Goal: Task Accomplishment & Management: Use online tool/utility

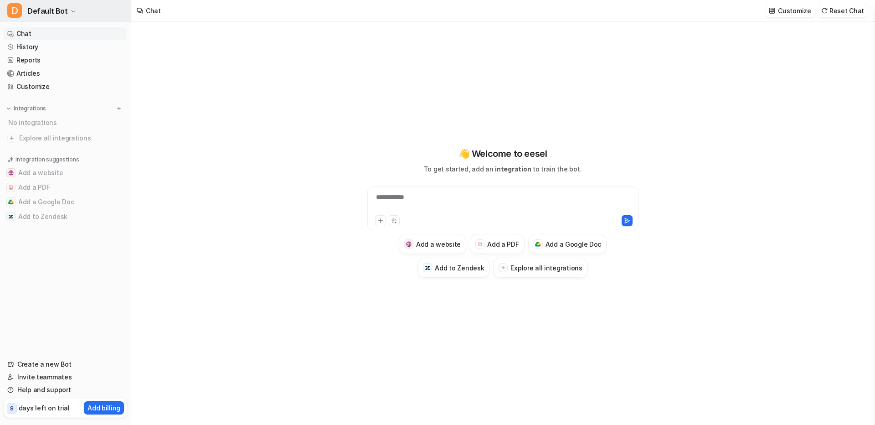
click at [75, 11] on button "D Default Bot" at bounding box center [65, 11] width 131 height 22
click at [71, 11] on icon "button" at bounding box center [73, 11] width 5 height 5
click at [524, 206] on div at bounding box center [503, 202] width 267 height 21
type textarea "**********"
click at [381, 223] on icon at bounding box center [381, 220] width 6 height 6
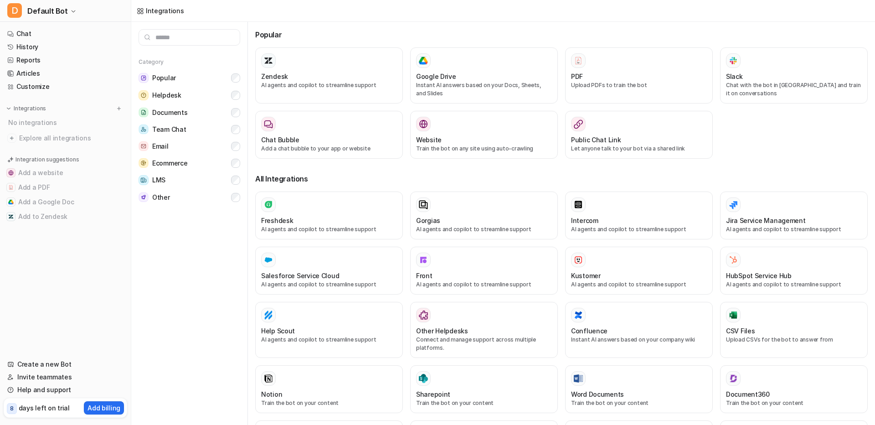
click at [200, 37] on input "text" at bounding box center [190, 37] width 102 height 16
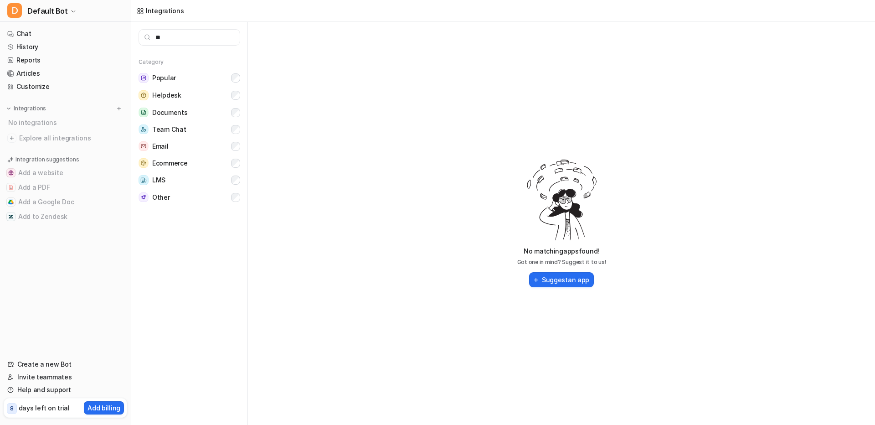
type input "*"
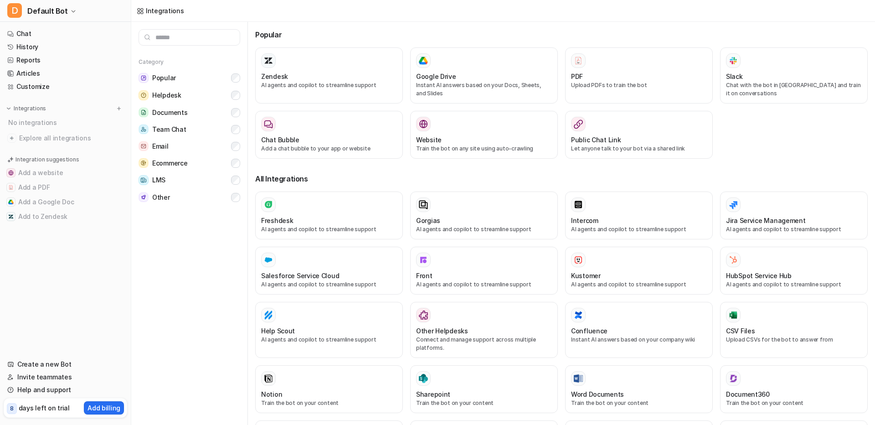
click at [179, 303] on div "Category Popular Helpdesk Documents Team Chat Email Ecommerce LMS Other" at bounding box center [189, 223] width 117 height 403
click at [46, 26] on nav "Chat History Reports Articles Customize Integrations No integrations Explore al…" at bounding box center [65, 187] width 131 height 327
click at [40, 35] on link "Chat" at bounding box center [66, 33] width 124 height 13
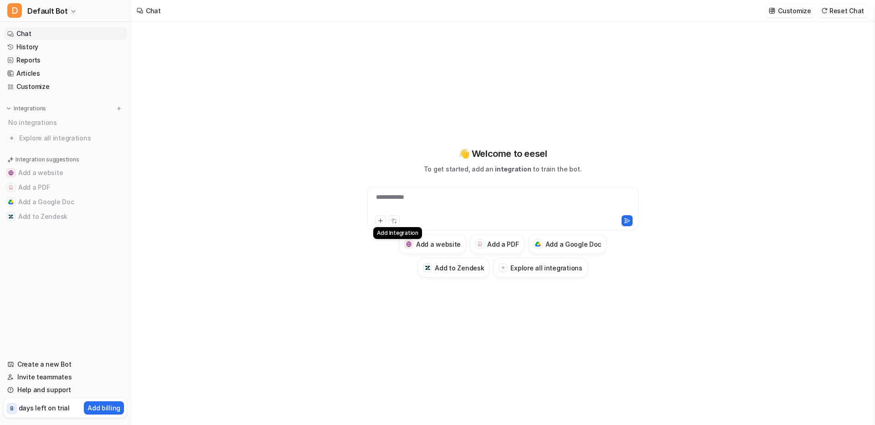
click at [382, 217] on button at bounding box center [380, 220] width 11 height 11
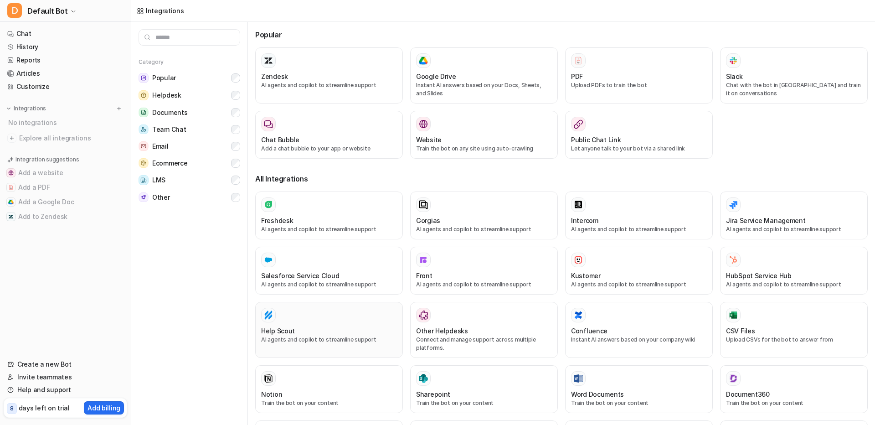
drag, startPoint x: 381, startPoint y: 222, endPoint x: 377, endPoint y: 331, distance: 109.9
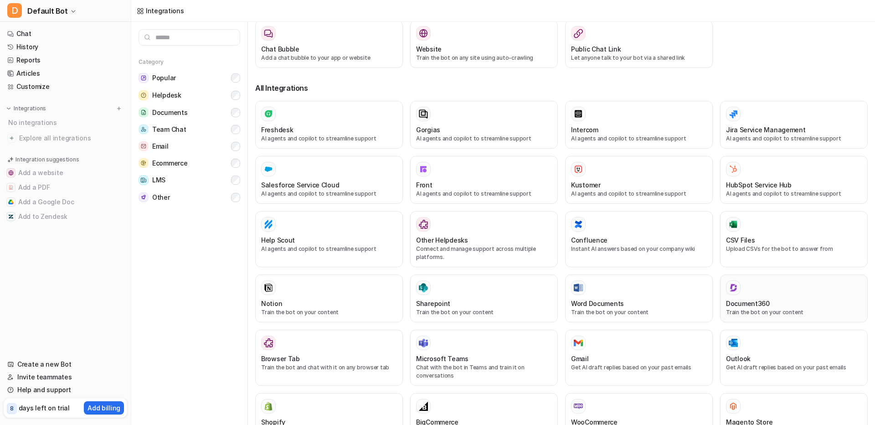
scroll to position [109, 0]
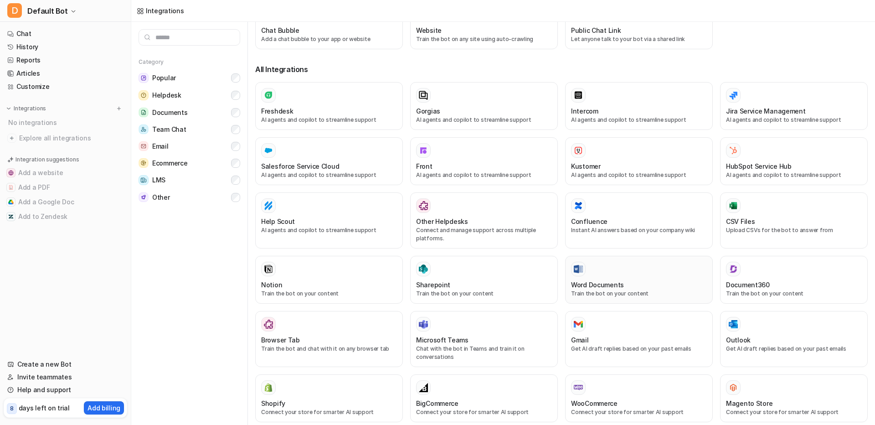
click at [604, 300] on button "Word Documents Train the bot on your content" at bounding box center [639, 280] width 148 height 48
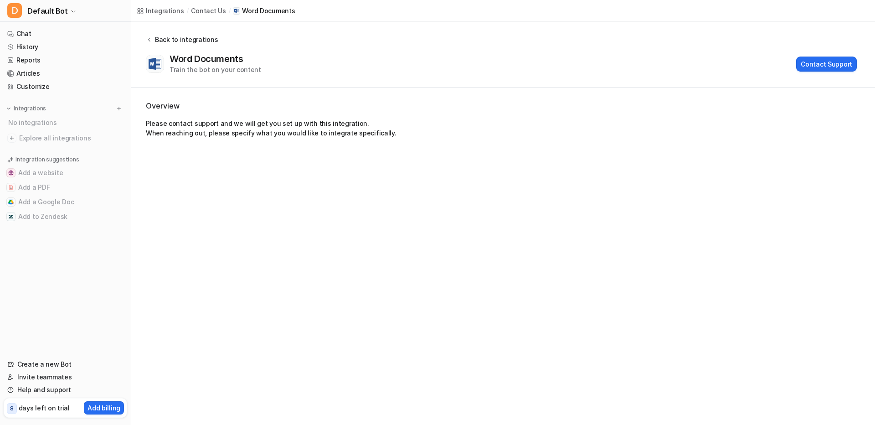
click at [152, 39] on div "Back to integrations" at bounding box center [185, 40] width 66 height 10
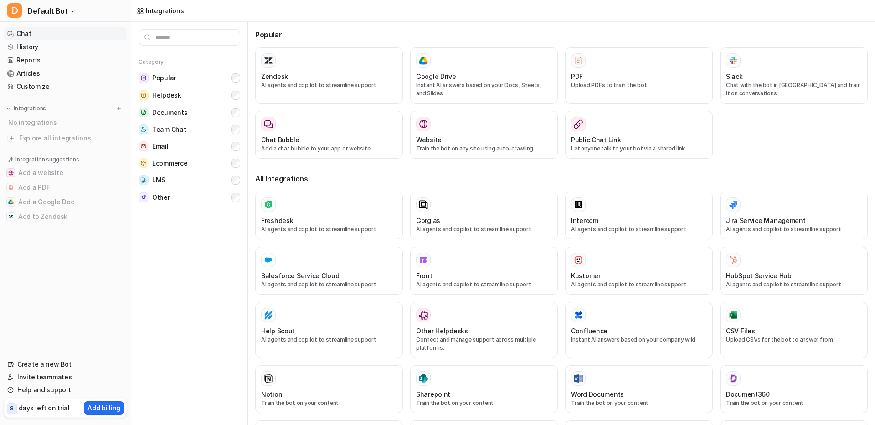
click at [29, 35] on link "Chat" at bounding box center [66, 33] width 124 height 13
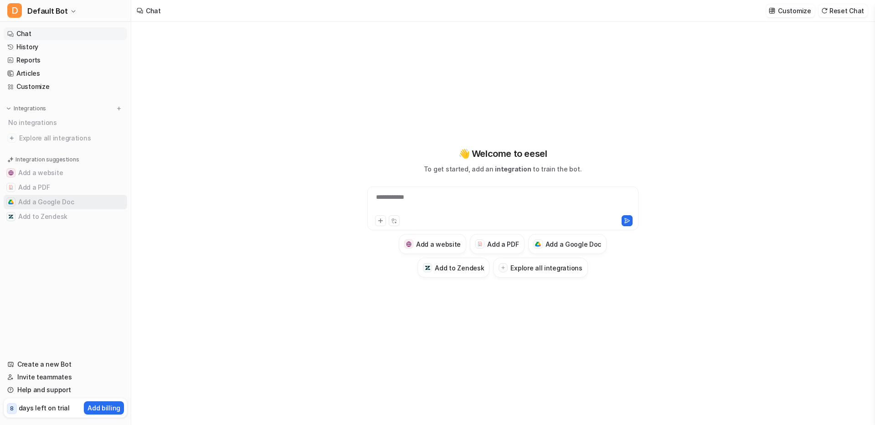
click at [57, 198] on button "Add a Google Doc" at bounding box center [66, 202] width 124 height 15
click at [26, 206] on button "Add a Google Doc" at bounding box center [66, 202] width 124 height 15
click at [26, 205] on button "Add a Google Doc" at bounding box center [66, 202] width 124 height 15
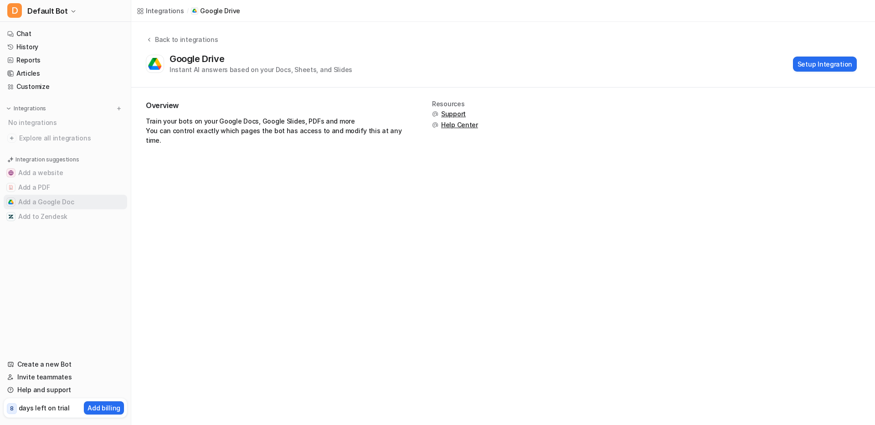
click at [26, 205] on button "Add a Google Doc" at bounding box center [66, 202] width 124 height 15
click at [843, 61] on button "Setup Integration" at bounding box center [825, 64] width 64 height 15
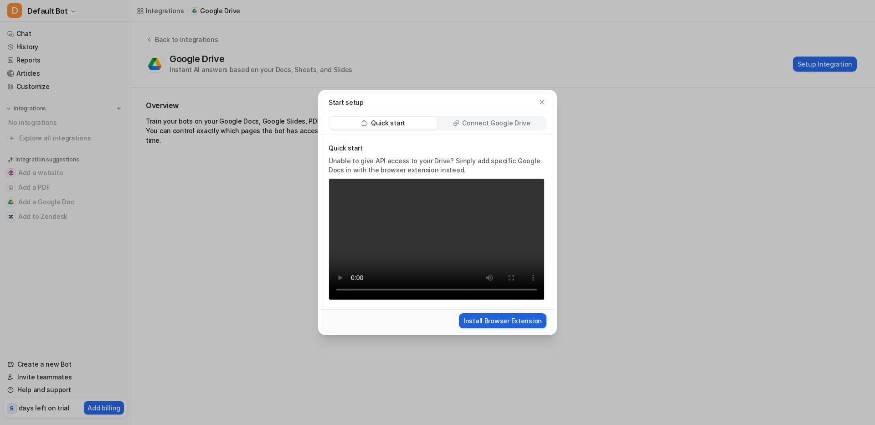
click at [490, 322] on button "Install Browser Extension" at bounding box center [503, 320] width 88 height 15
drag, startPoint x: 462, startPoint y: 116, endPoint x: 465, endPoint y: 121, distance: 6.1
click at [462, 116] on div "Quick start Connect Google Drive" at bounding box center [438, 123] width 218 height 15
click at [465, 121] on p "Connect Google Drive" at bounding box center [496, 123] width 68 height 9
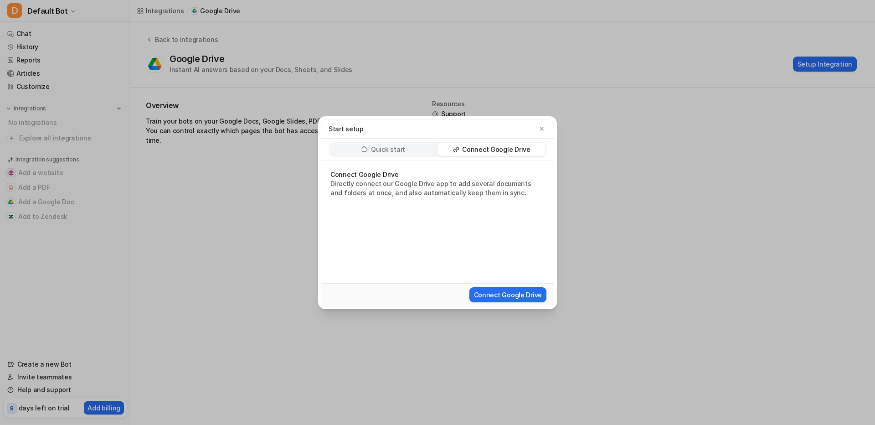
click at [484, 303] on div "Connect Google Drive" at bounding box center [437, 294] width 233 height 23
click at [492, 290] on button "Connect Google Drive" at bounding box center [508, 294] width 77 height 15
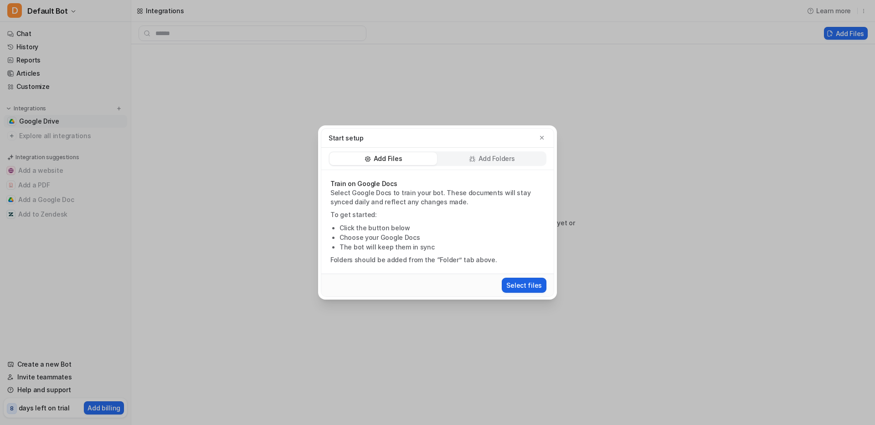
click at [531, 287] on button "Select files" at bounding box center [524, 285] width 45 height 15
click at [528, 277] on div "Select files" at bounding box center [437, 285] width 225 height 17
click at [527, 283] on button "Select files" at bounding box center [524, 285] width 45 height 15
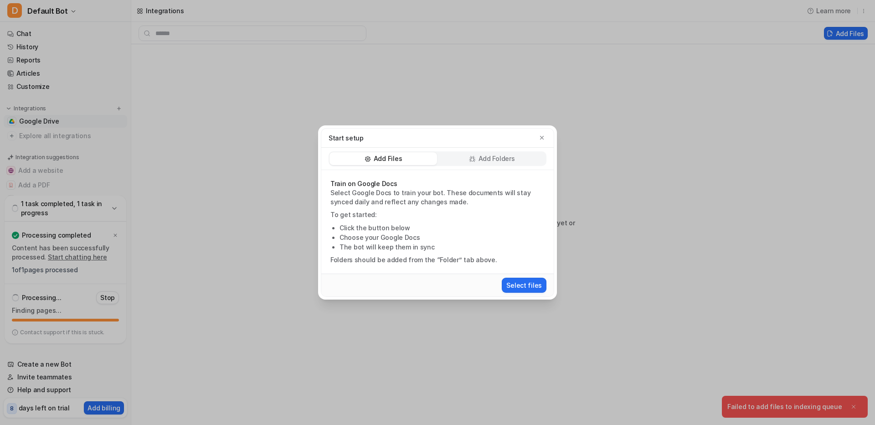
drag, startPoint x: 679, startPoint y: 398, endPoint x: 799, endPoint y: 407, distance: 120.7
click at [799, 407] on div "Start setup Add Files Add Folders Train on Google Docs Select Google Docs to tr…" at bounding box center [437, 212] width 875 height 425
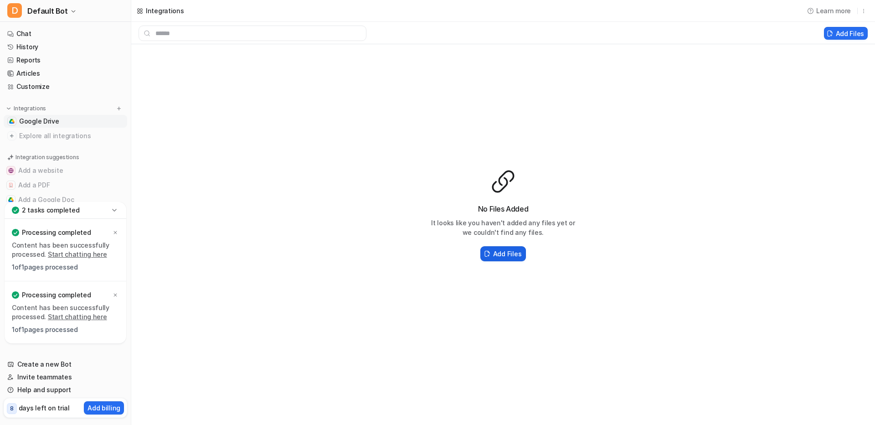
click at [514, 255] on h2 "Add Files" at bounding box center [507, 254] width 28 height 10
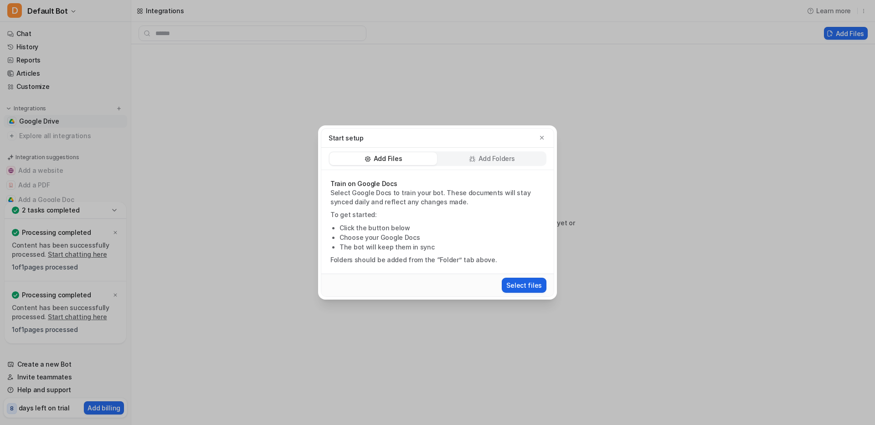
click at [528, 280] on button "Select files" at bounding box center [524, 285] width 45 height 15
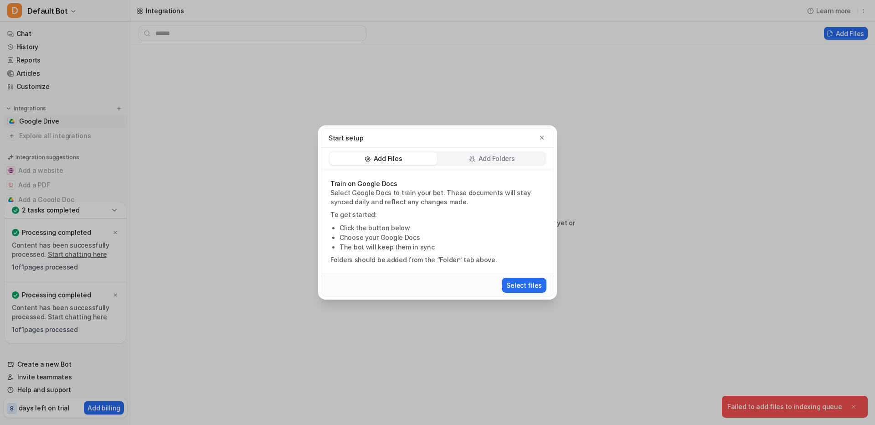
click at [784, 391] on div "Start setup Add Files Add Folders Train on Google Docs Select Google Docs to tr…" at bounding box center [437, 212] width 875 height 425
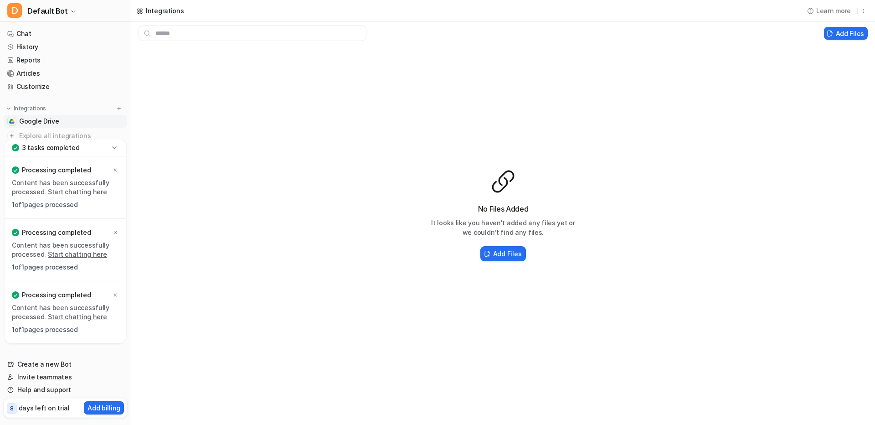
click at [101, 148] on div "3 tasks completed" at bounding box center [66, 148] width 122 height 17
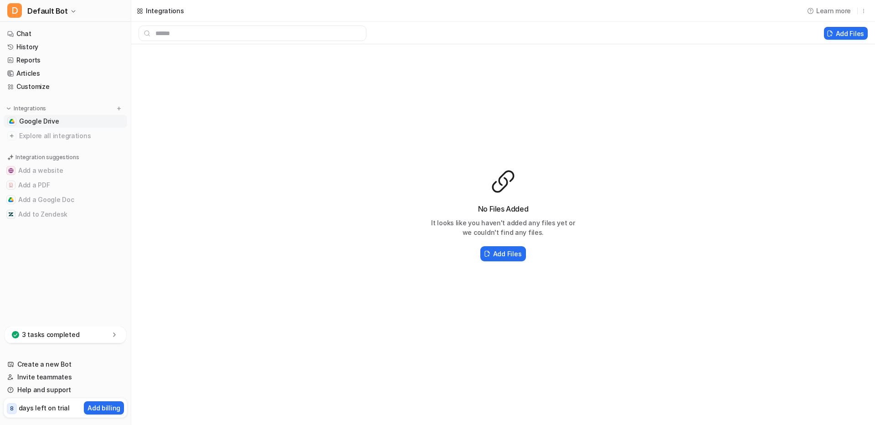
click at [66, 119] on link "Google Drive" at bounding box center [66, 121] width 124 height 13
click at [35, 28] on link "Chat" at bounding box center [66, 33] width 124 height 13
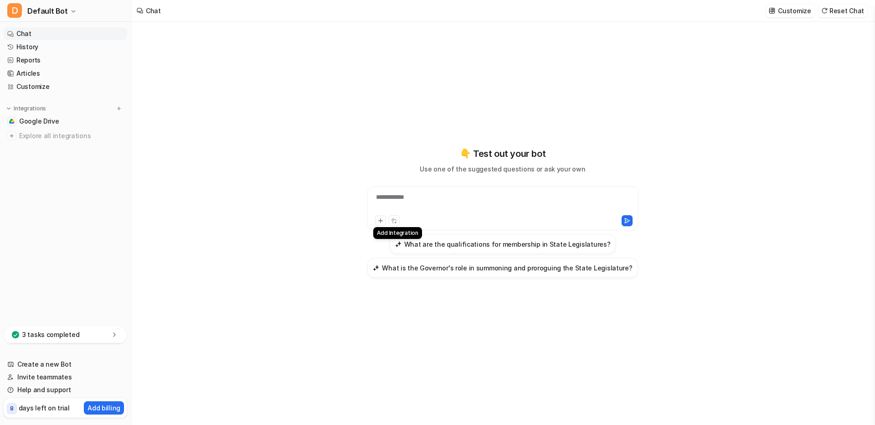
click at [381, 222] on icon at bounding box center [381, 220] width 6 height 6
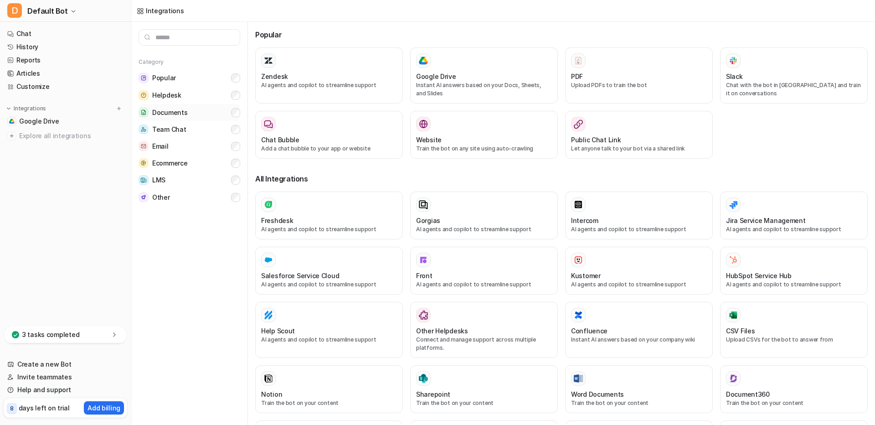
click at [177, 120] on button "Documents" at bounding box center [190, 112] width 102 height 17
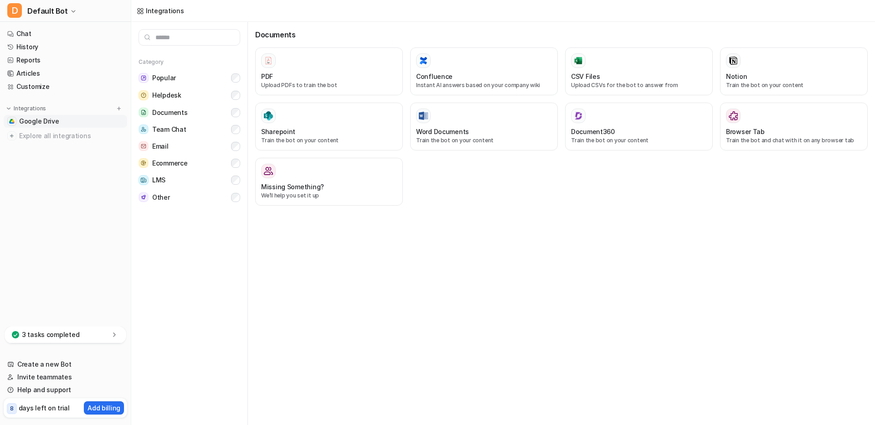
click at [61, 119] on link "Google Drive" at bounding box center [66, 121] width 124 height 13
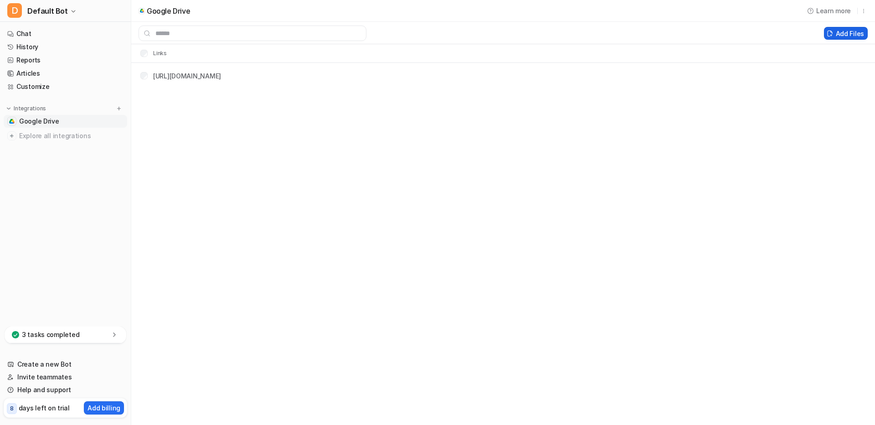
click at [855, 34] on button "Add Files" at bounding box center [846, 33] width 44 height 13
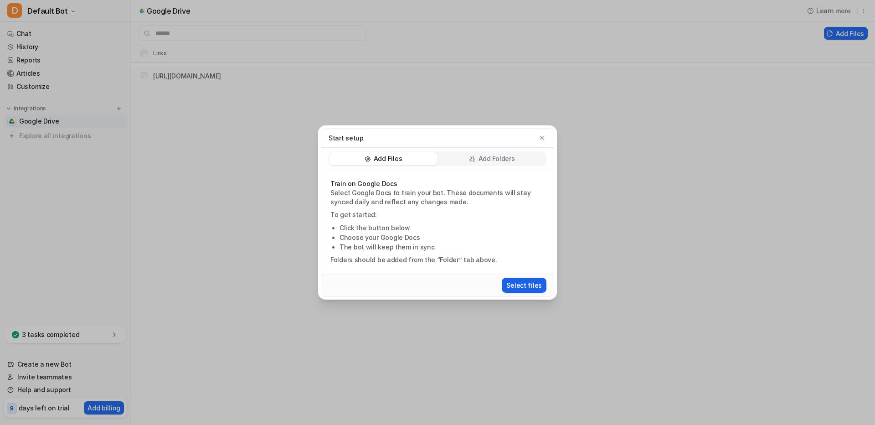
click at [541, 283] on button "Select files" at bounding box center [524, 285] width 45 height 15
